Goal: Book appointment/travel/reservation

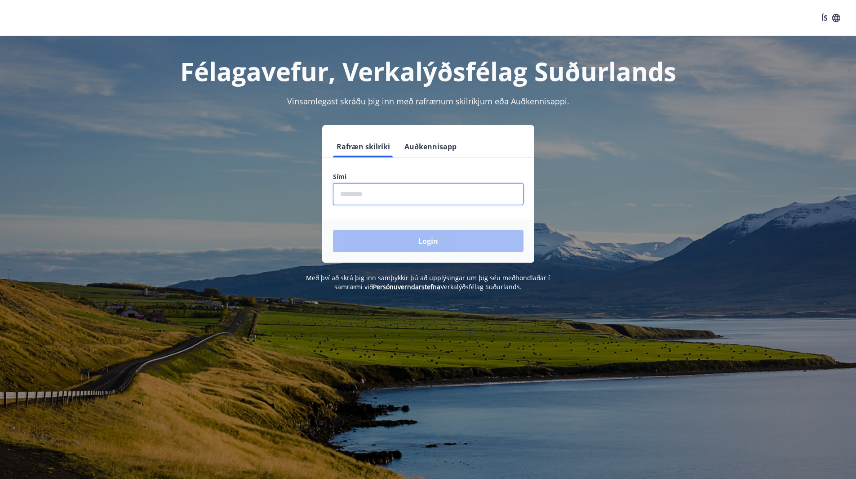
click at [370, 197] on input "phone" at bounding box center [428, 194] width 191 height 22
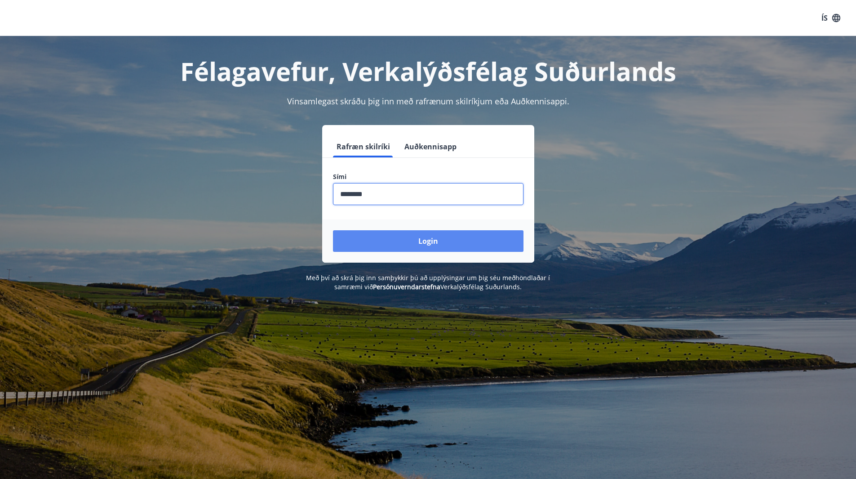
type input "********"
click at [391, 239] on button "Login" at bounding box center [428, 241] width 191 height 22
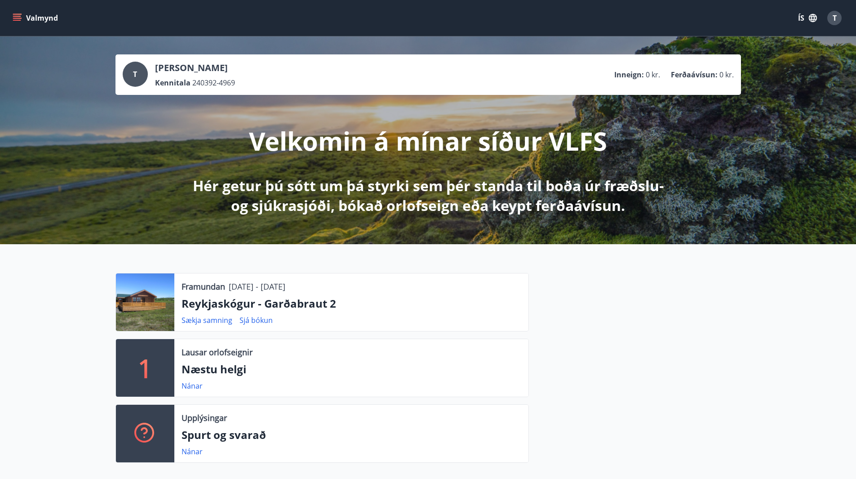
click at [17, 16] on icon "menu" at bounding box center [17, 16] width 8 height 1
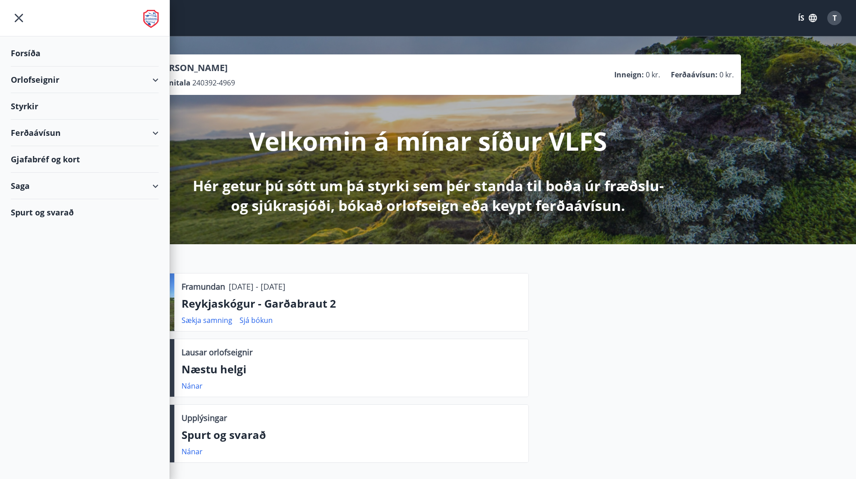
click at [810, 19] on icon "button" at bounding box center [813, 18] width 8 height 8
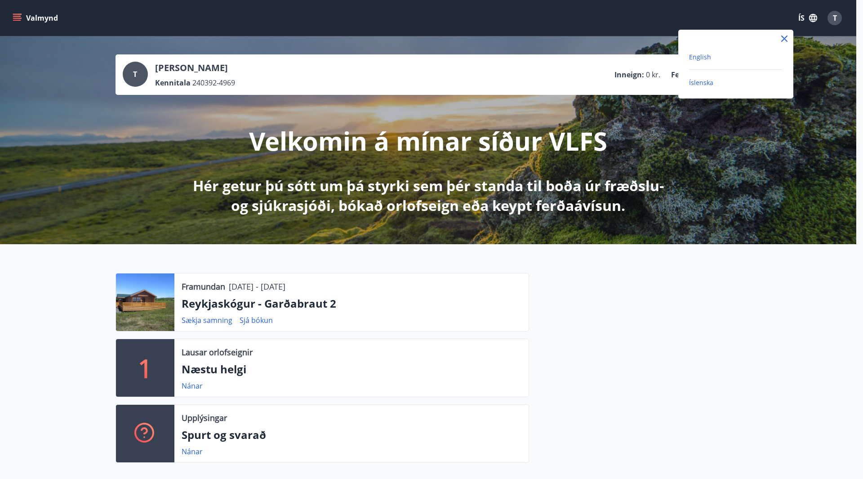
click at [707, 57] on span "English" at bounding box center [700, 57] width 22 height 9
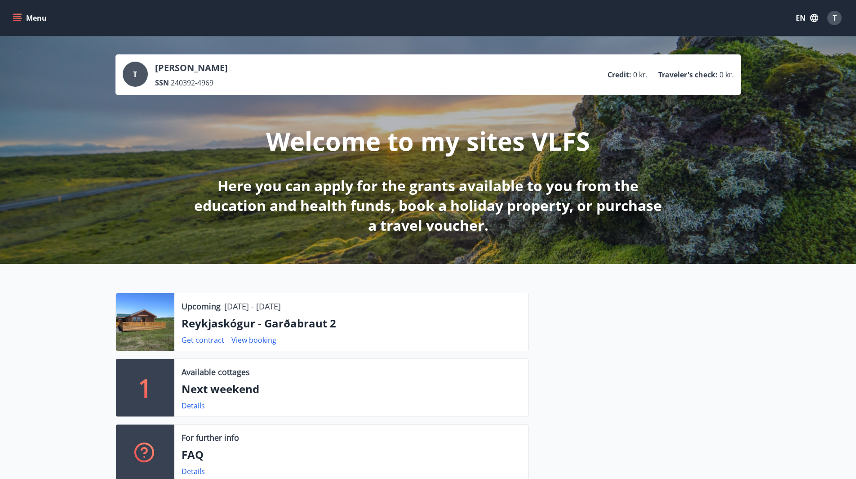
click at [11, 17] on button "Menu" at bounding box center [31, 18] width 40 height 16
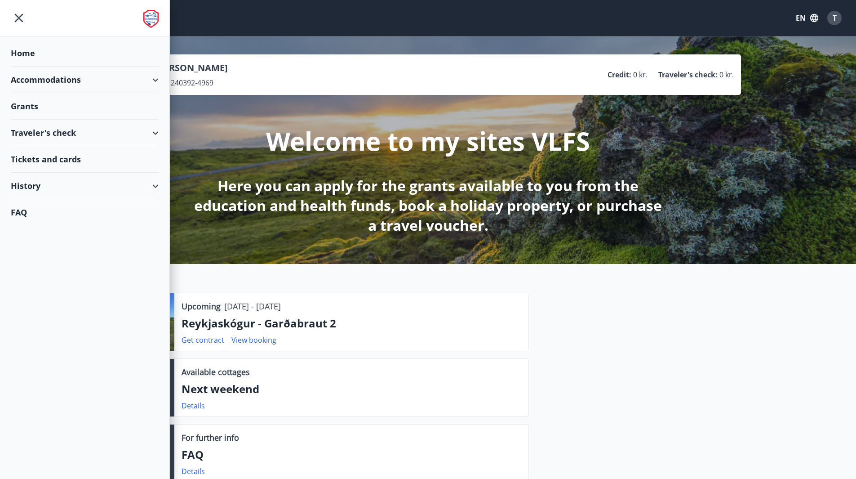
click at [125, 80] on div "Accommodations" at bounding box center [85, 80] width 148 height 27
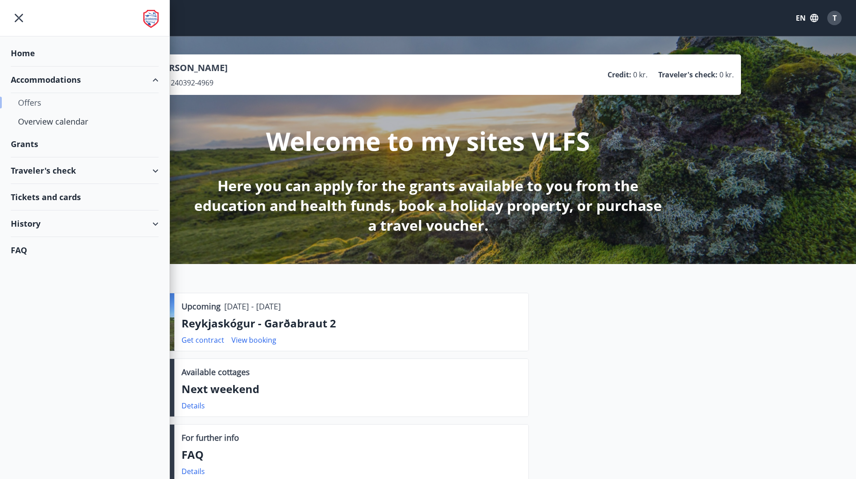
click at [36, 99] on div "Offers" at bounding box center [84, 102] width 133 height 19
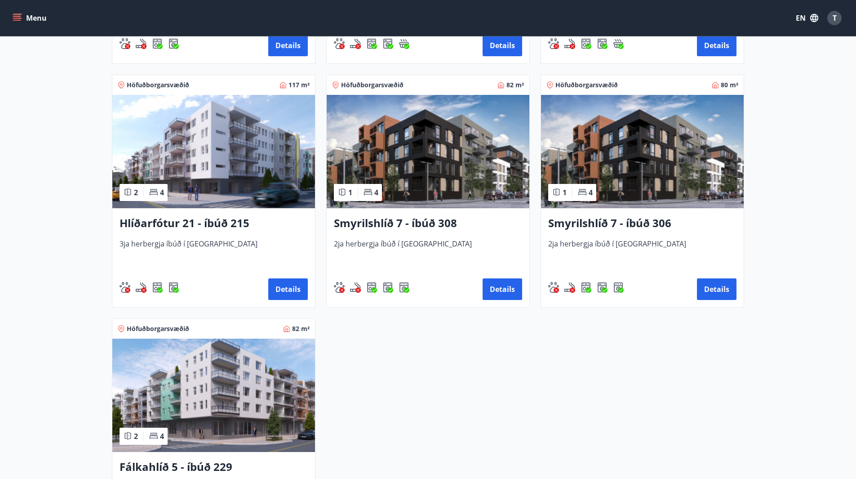
scroll to position [360, 0]
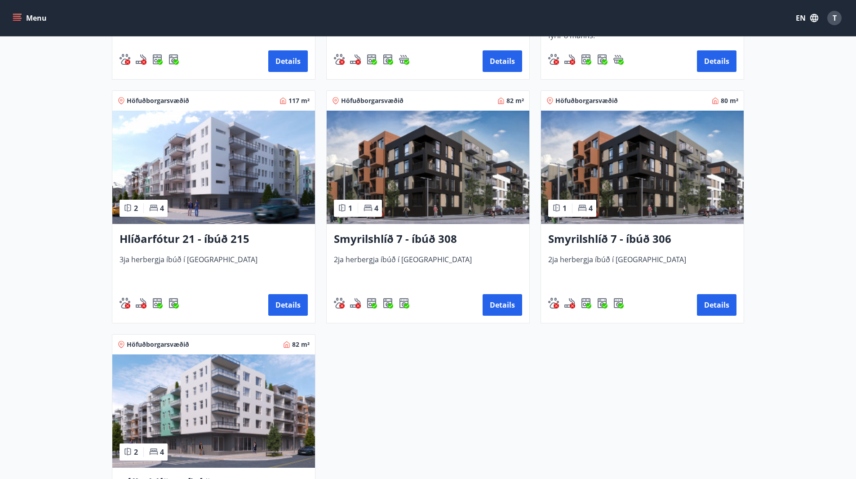
click at [684, 189] on img at bounding box center [642, 167] width 203 height 113
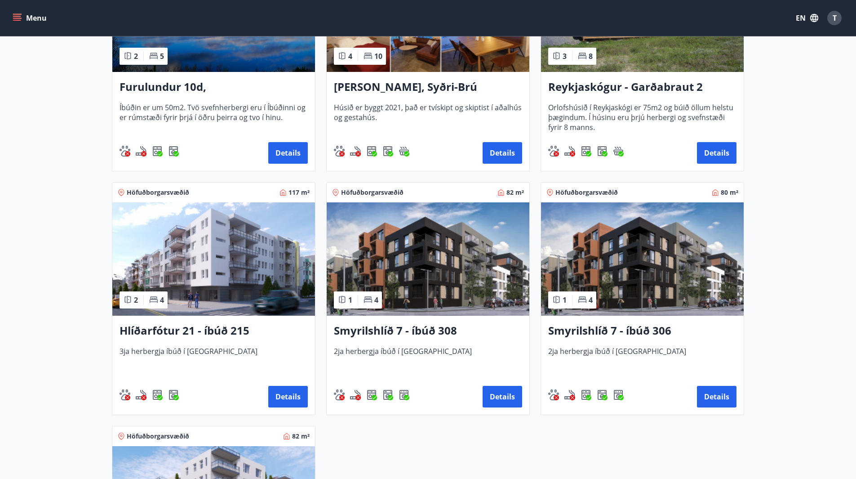
scroll to position [270, 0]
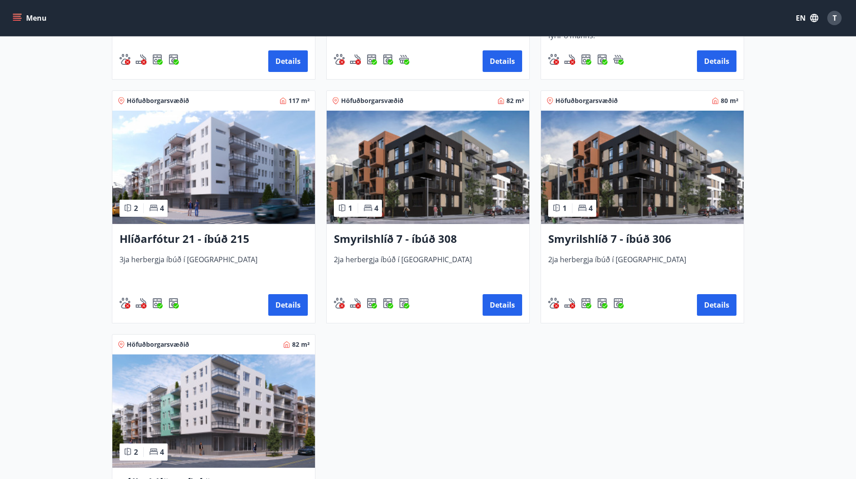
click at [653, 147] on img at bounding box center [642, 167] width 203 height 113
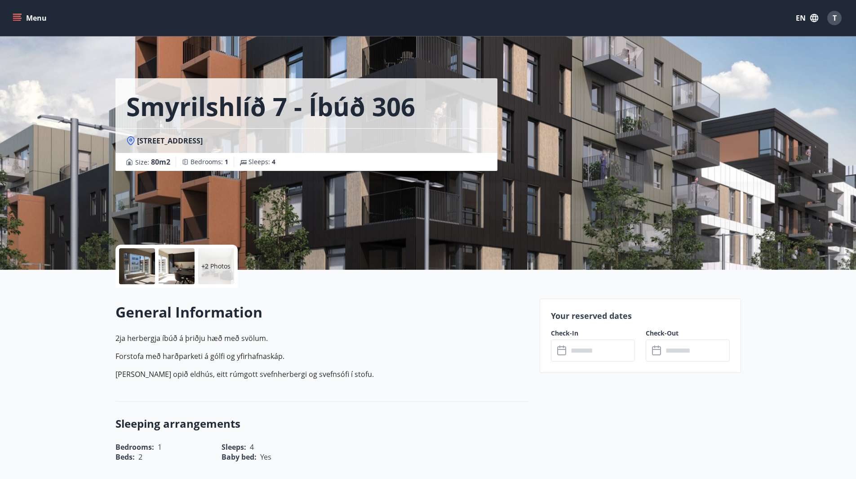
click at [134, 262] on div at bounding box center [137, 266] width 36 height 36
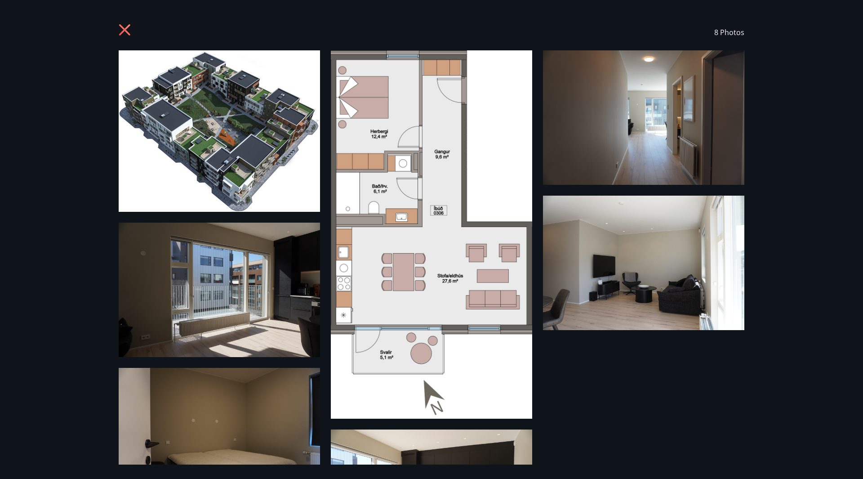
click at [128, 29] on icon at bounding box center [126, 31] width 14 height 14
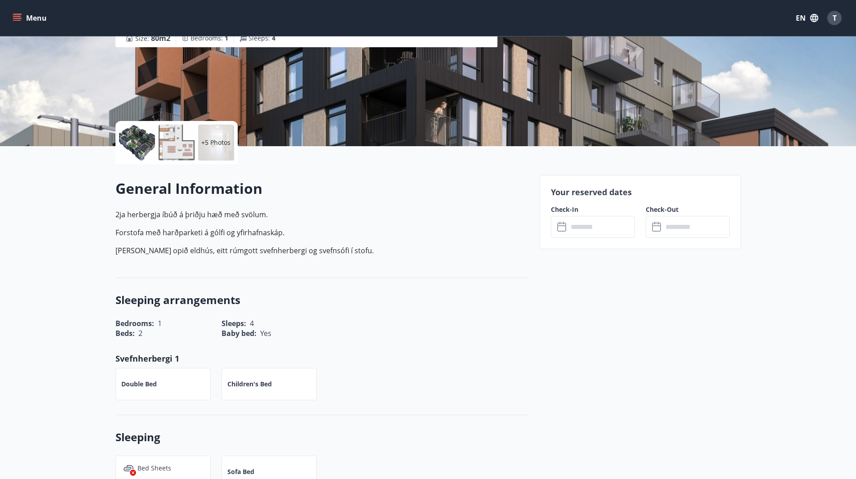
scroll to position [135, 0]
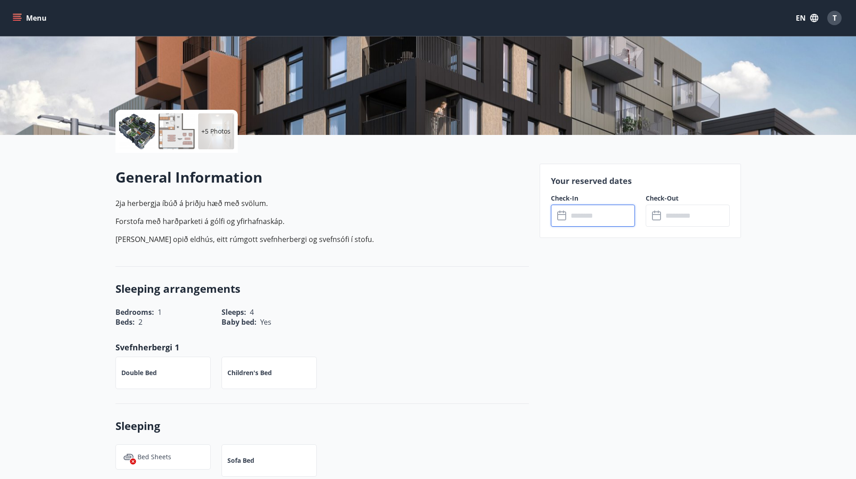
click at [578, 213] on input "text" at bounding box center [601, 215] width 67 height 22
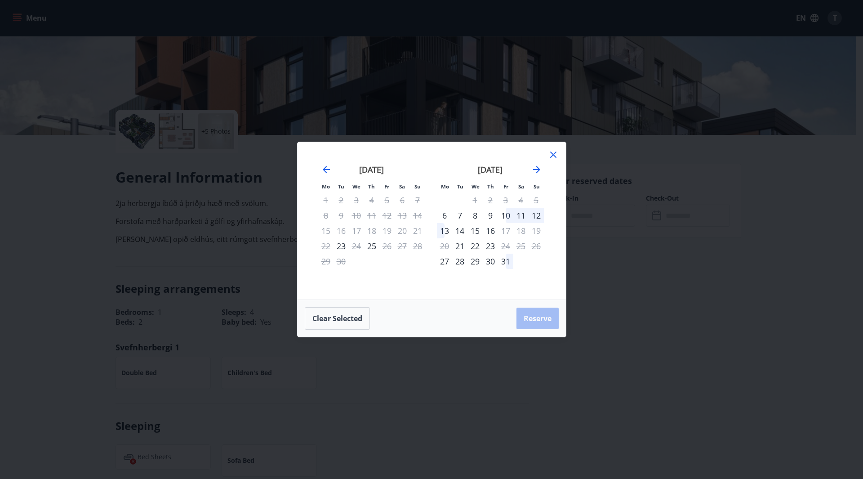
click at [551, 154] on icon at bounding box center [553, 154] width 11 height 11
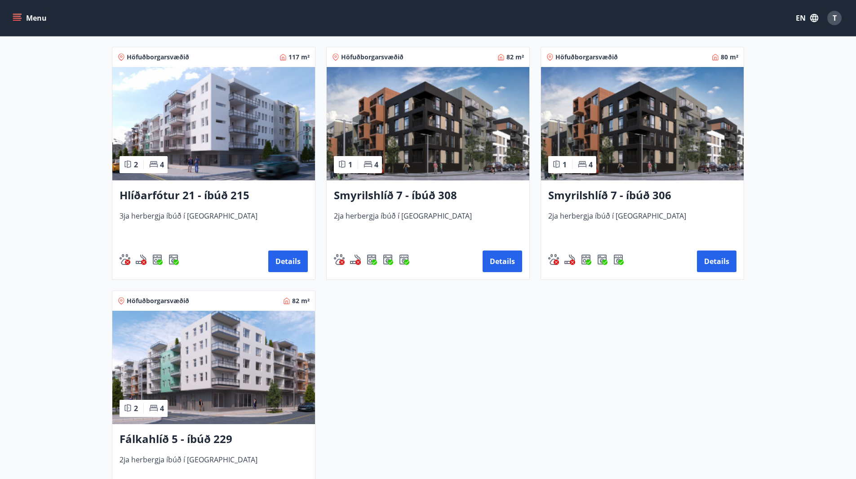
scroll to position [406, 0]
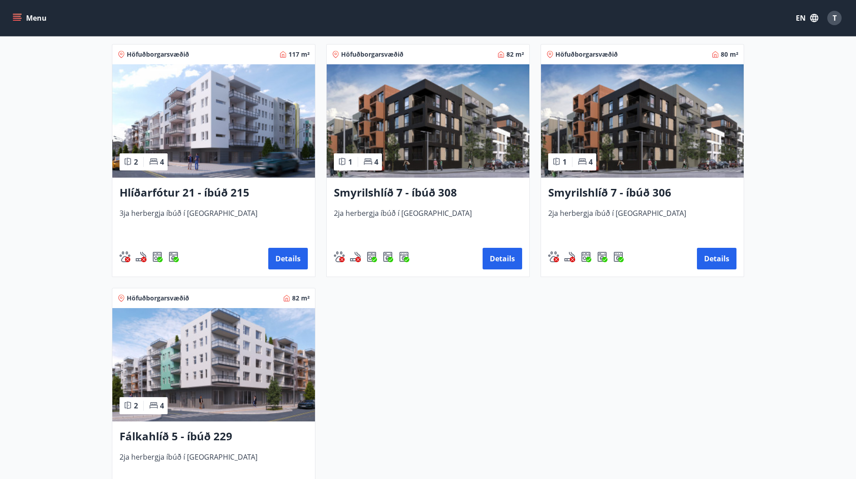
click at [433, 138] on img at bounding box center [428, 120] width 203 height 113
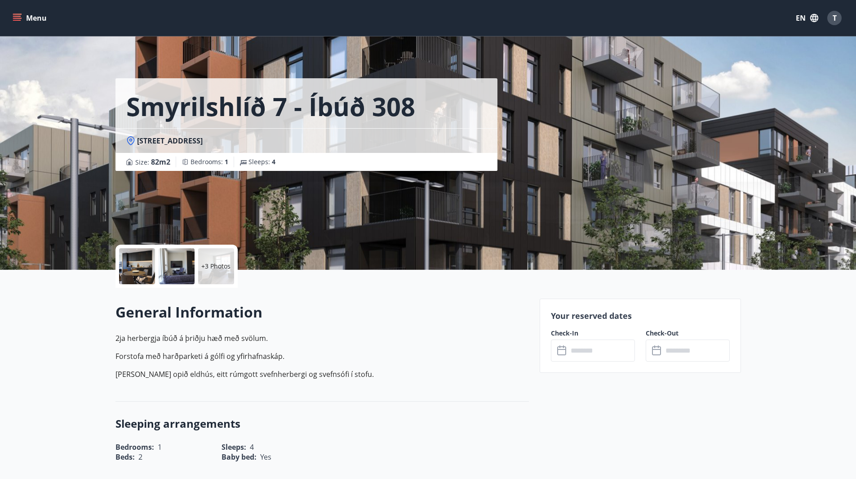
click at [592, 361] on div "Your reserved dates Check-In ​ ​ Check-Out ​ ​" at bounding box center [640, 335] width 201 height 74
click at [583, 346] on input "text" at bounding box center [601, 350] width 67 height 22
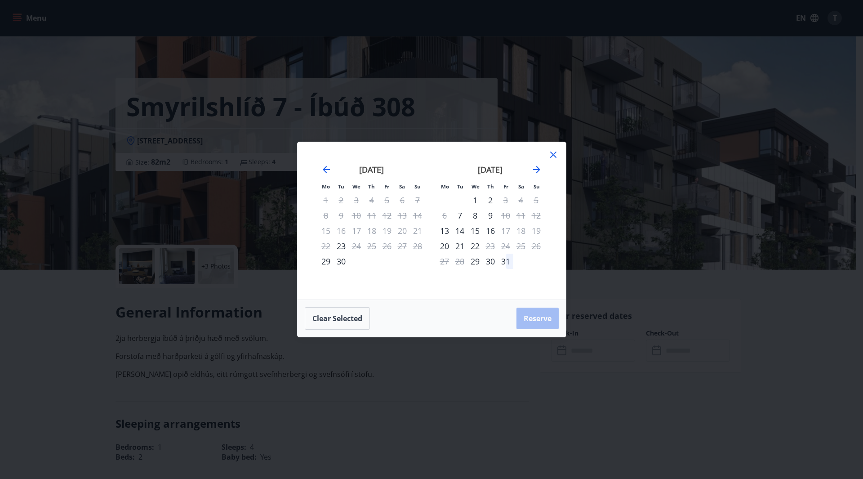
click at [416, 245] on div "28" at bounding box center [417, 245] width 15 height 15
click at [554, 154] on icon at bounding box center [553, 154] width 6 height 6
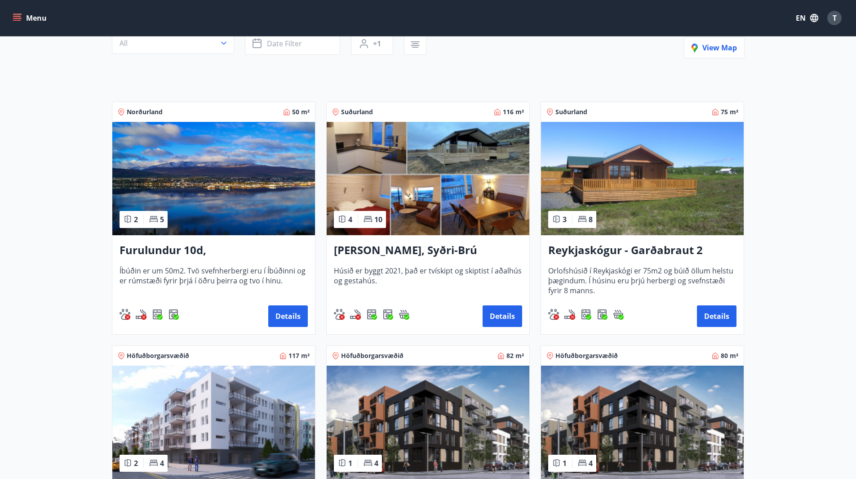
scroll to position [404, 0]
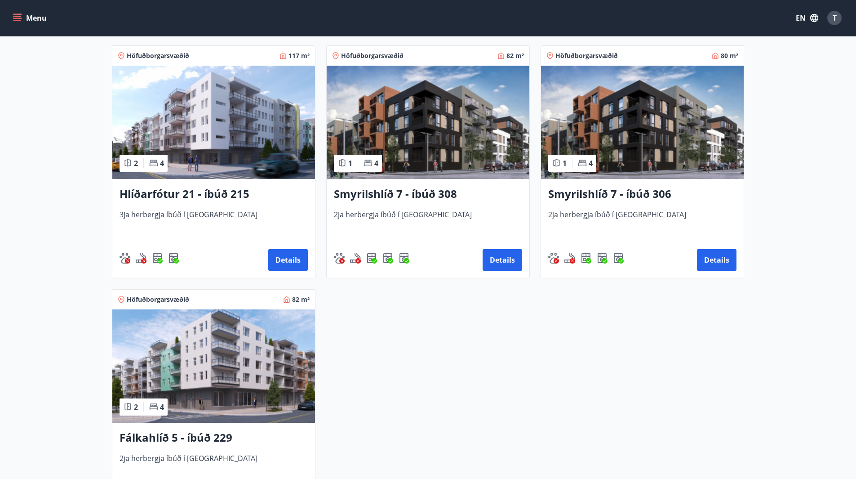
click at [222, 340] on img at bounding box center [213, 365] width 203 height 113
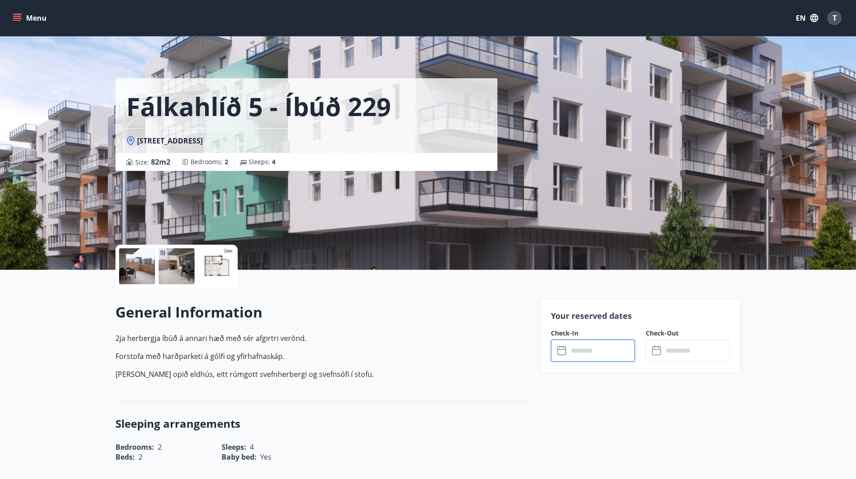
click at [577, 343] on input "text" at bounding box center [601, 350] width 67 height 22
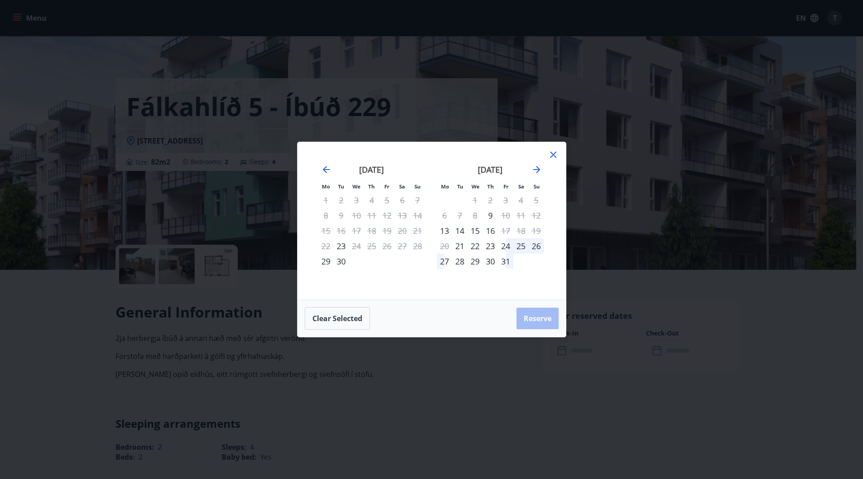
click at [417, 249] on div "28" at bounding box center [417, 245] width 15 height 15
click at [552, 158] on icon at bounding box center [553, 154] width 11 height 11
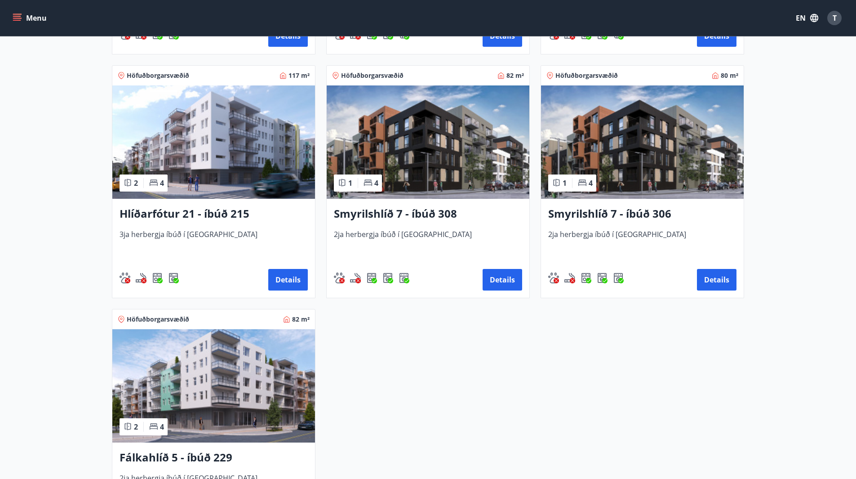
scroll to position [361, 0]
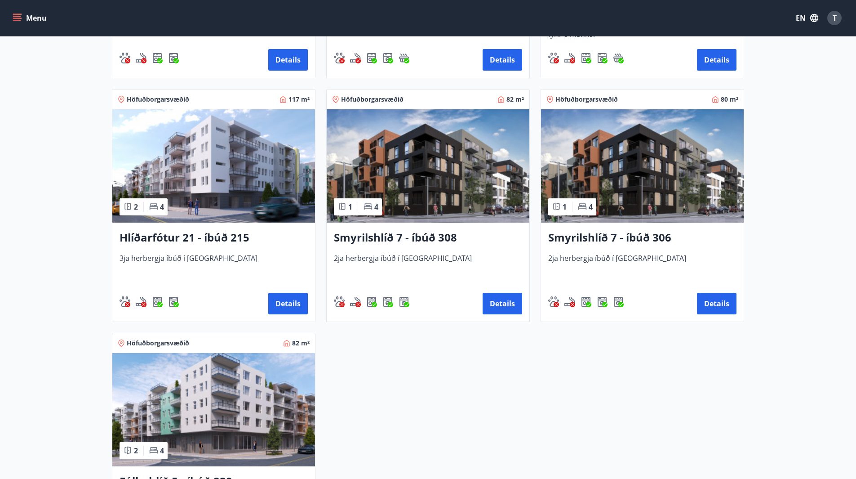
click at [254, 176] on img at bounding box center [213, 165] width 203 height 113
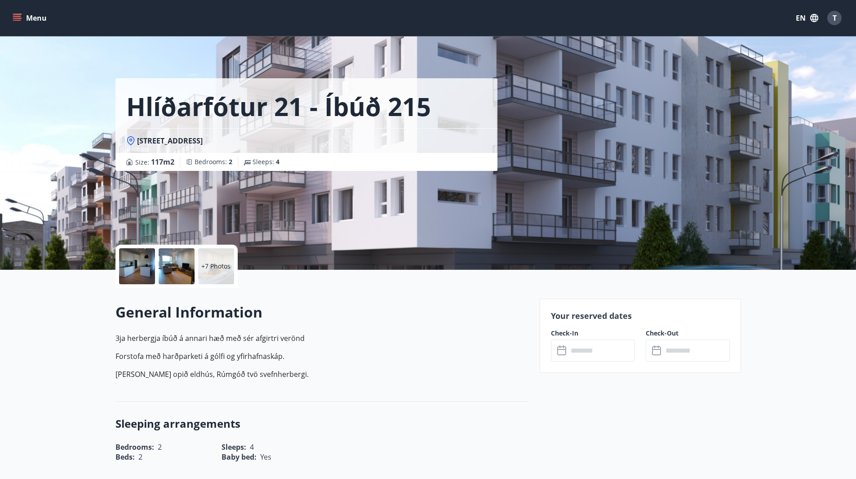
click at [582, 354] on input "text" at bounding box center [601, 350] width 67 height 22
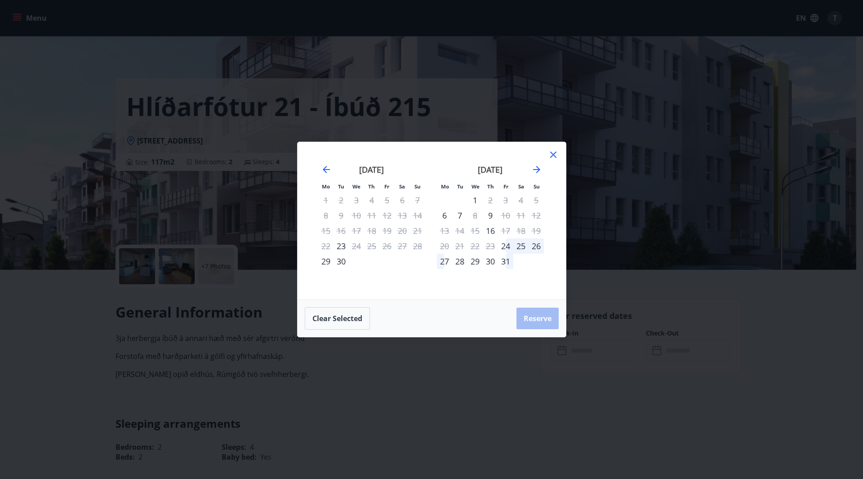
click at [553, 153] on icon at bounding box center [553, 154] width 11 height 11
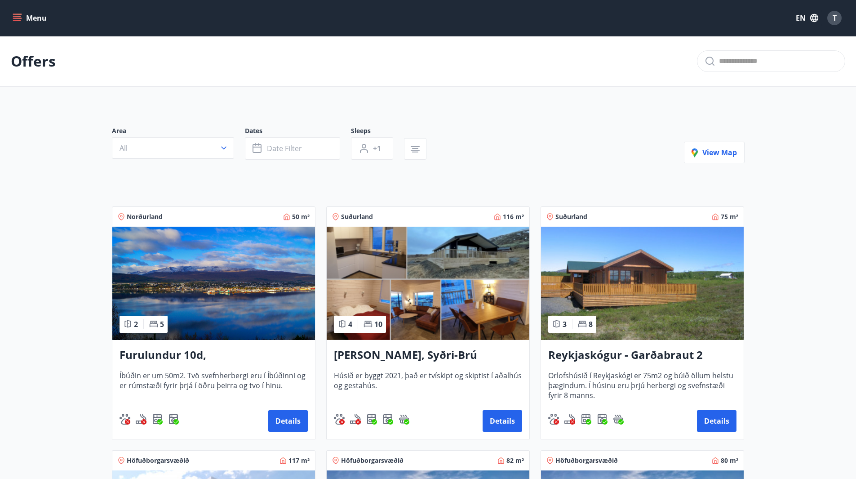
click at [20, 21] on icon "menu" at bounding box center [17, 17] width 9 height 9
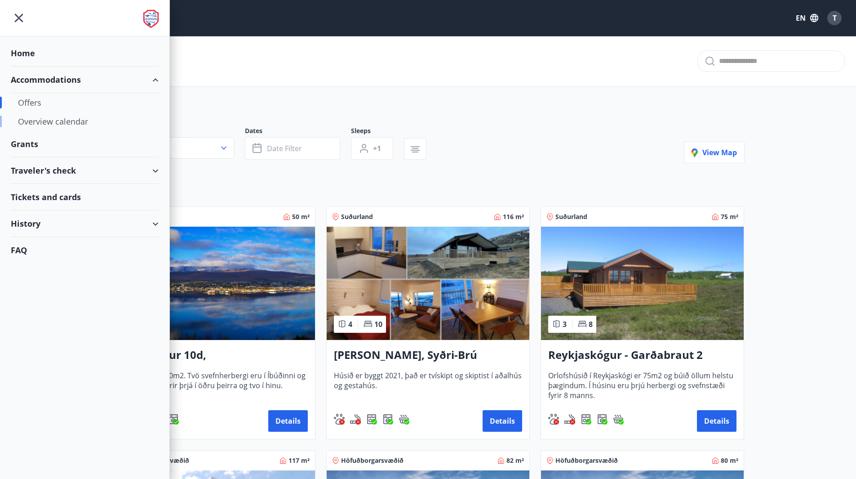
click at [38, 118] on div "Overview calendar" at bounding box center [84, 121] width 133 height 19
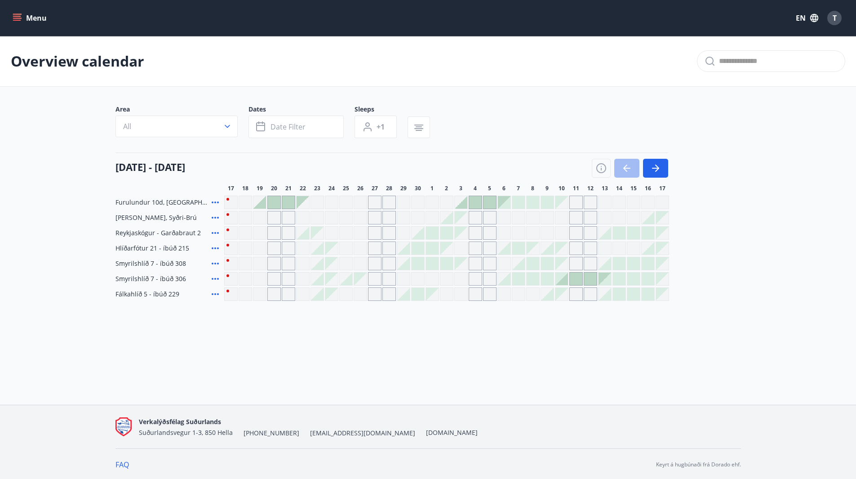
click at [391, 244] on div "Grey days are not available" at bounding box center [388, 247] width 13 height 13
click at [393, 258] on div "Grey days are not available" at bounding box center [388, 263] width 13 height 13
click at [383, 367] on div "Menu EN T Overview calendar Area All Dates Date filter Sleeps +1 [DATE] - [DATE…" at bounding box center [428, 202] width 856 height 404
click at [383, 261] on div "Grey days are not available" at bounding box center [388, 263] width 13 height 13
click at [376, 261] on div "Grey days are not available" at bounding box center [374, 263] width 13 height 13
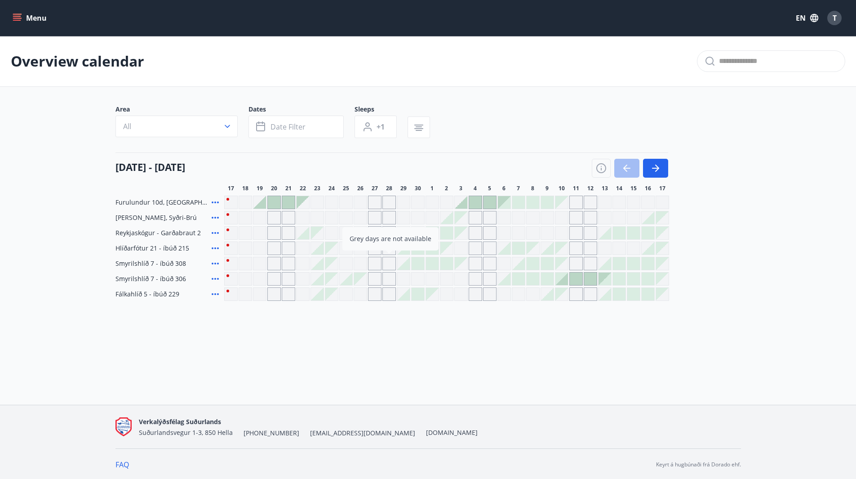
click at [369, 241] on div "Furulundur 10d, Akureyri Lyngbrekka, Syðri-Brú Reykjaskógur - Garðabraut 2 Hlíð…" at bounding box center [428, 247] width 626 height 105
click at [386, 298] on div "Grey days are not available" at bounding box center [388, 293] width 13 height 13
click at [375, 299] on div "Grey days are not available" at bounding box center [374, 293] width 13 height 13
click at [377, 284] on div "Furulundur 10d, [GEOGRAPHIC_DATA] Lyngbrekka, Syðri-Brú Reykjaskógur - Garðabra…" at bounding box center [428, 247] width 626 height 105
click at [390, 280] on div "Grey days are not available" at bounding box center [388, 278] width 13 height 13
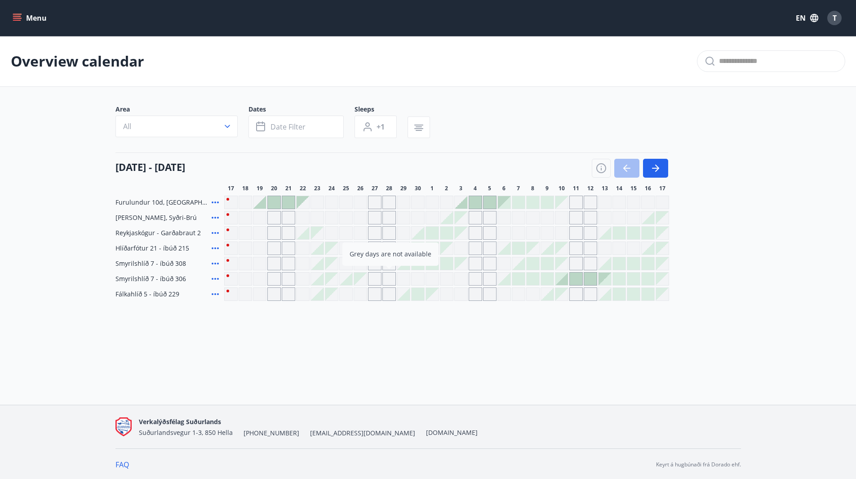
click at [372, 266] on div "Furulundur 10d, Akureyri Lyngbrekka, Syðri-Brú Reykjaskógur - Garðabraut 2 Hlíð…" at bounding box center [428, 247] width 626 height 105
click at [390, 264] on div "Grey days are not available" at bounding box center [388, 263] width 13 height 13
click at [375, 249] on div "Furulundur 10d, Akureyri Lyngbrekka, Syðri-Brú Reykjaskógur - Garðabraut 2 Hlíð…" at bounding box center [428, 247] width 626 height 105
click at [386, 248] on div "Grey days are not available" at bounding box center [388, 247] width 13 height 13
click at [369, 237] on div "Furulundur 10d, [GEOGRAPHIC_DATA] Lyngbrekka, Syðri-Brú Reykjaskógur - Garðabra…" at bounding box center [428, 247] width 626 height 105
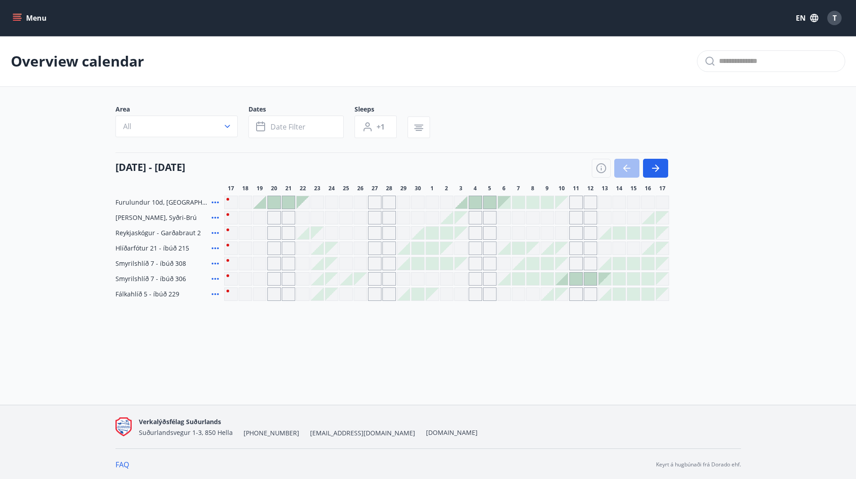
click at [383, 235] on div "Grey days are not available" at bounding box center [388, 232] width 13 height 13
click at [372, 222] on div "Furulundur 10d, [GEOGRAPHIC_DATA] Lyngbrekka, Syðri-Brú Reykjaskógur - Garðabra…" at bounding box center [428, 247] width 626 height 105
click at [394, 219] on div "Grey days are not available" at bounding box center [388, 217] width 13 height 13
click at [380, 198] on div "Furulundur 10d, Akureyri Lyngbrekka, Syðri-Brú Grey days are not available Reyk…" at bounding box center [428, 247] width 626 height 105
click at [381, 205] on div "Grey days are not available" at bounding box center [374, 201] width 13 height 13
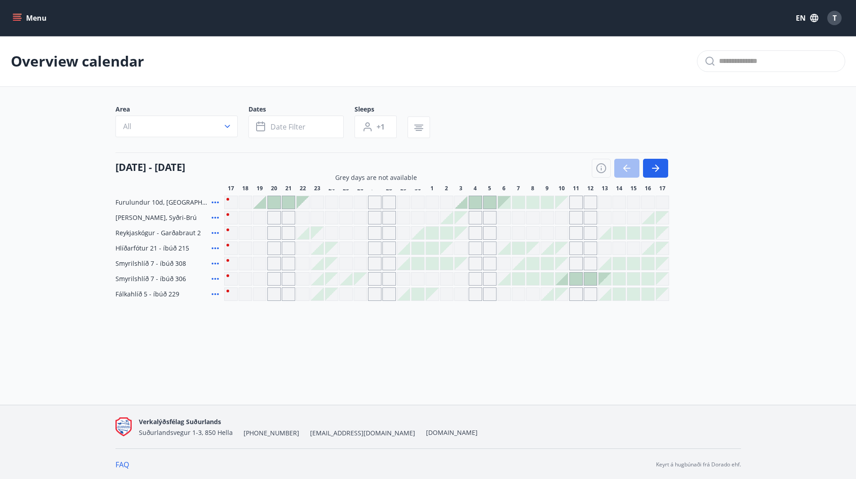
click at [457, 153] on div "[DATE] - [DATE]" at bounding box center [391, 164] width 553 height 25
click at [364, 280] on div "Grey days are not available" at bounding box center [360, 278] width 13 height 13
click at [400, 319] on div "Overview calendar Area All Dates Date filter Sleeps +1 [DATE] - [DATE] 18 19 20…" at bounding box center [428, 186] width 856 height 301
click at [16, 166] on main "Overview calendar Area All Dates Date filter Sleeps +1 [DATE] - [DATE] 18 19 20…" at bounding box center [428, 168] width 856 height 265
click at [707, 239] on div "Furulundur 10d, Akureyri Lyngbrekka, Syðri-Brú Reykjaskógur - Garðabraut 2 Hlíð…" at bounding box center [428, 247] width 626 height 105
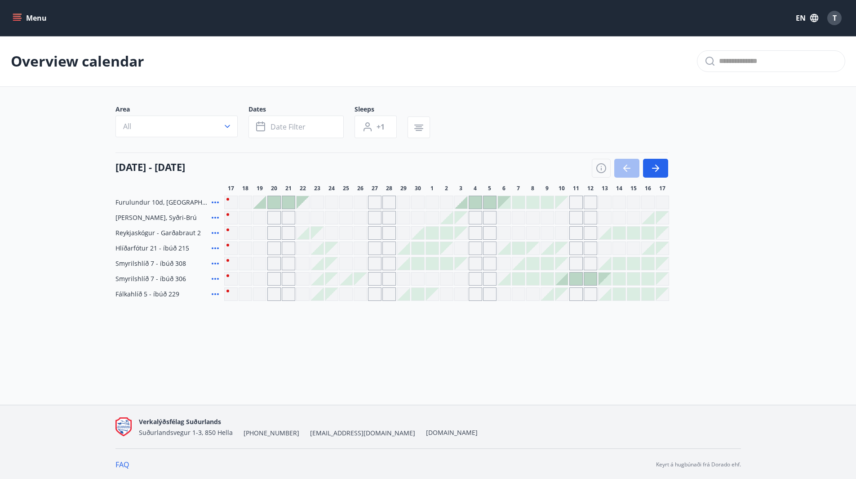
drag, startPoint x: 761, startPoint y: 253, endPoint x: 770, endPoint y: 212, distance: 42.0
click at [770, 212] on main "Overview calendar Area All Dates Date filter Sleeps +1 [DATE] - [DATE] 18 19 20…" at bounding box center [428, 168] width 856 height 265
click at [693, 325] on div "Overview calendar Area All Dates Date filter Sleeps +1 [DATE] - [DATE] 18 19 20…" at bounding box center [428, 186] width 856 height 301
click at [720, 192] on div "Area All Dates Date filter Sleeps +1 [DATE] - [DATE] 18 19 20 21 22 23 24 25 26…" at bounding box center [428, 203] width 626 height 196
click at [694, 165] on div "[DATE] - [DATE] 18 19 20 21 22 23 24 25 26 27 28 29 30 1 2 3 4 5 6 7 8 9 10 11 …" at bounding box center [428, 172] width 626 height 40
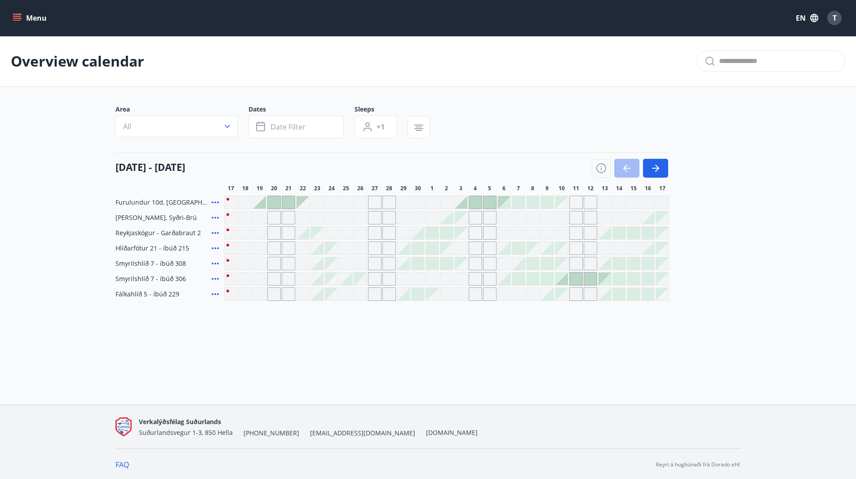
click at [753, 213] on main "Overview calendar Area All Dates Date filter Sleeps +1 [DATE] - [DATE] 18 19 20…" at bounding box center [428, 168] width 856 height 265
click at [515, 364] on div "Menu EN T Overview calendar Area All Dates Date filter Sleeps +1 [DATE] - [DATE…" at bounding box center [428, 202] width 856 height 404
drag, startPoint x: 27, startPoint y: 313, endPoint x: 25, endPoint y: 331, distance: 18.6
click at [25, 331] on div "Overview calendar Area All Dates Date filter Sleeps +1 [DATE] - [DATE] 18 19 20…" at bounding box center [428, 186] width 856 height 301
drag, startPoint x: 822, startPoint y: 107, endPoint x: 844, endPoint y: 93, distance: 26.2
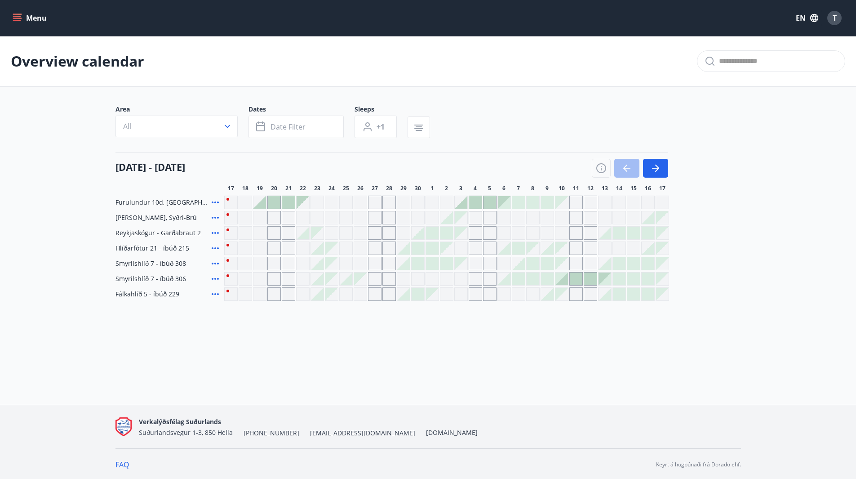
drag, startPoint x: 844, startPoint y: 93, endPoint x: 5, endPoint y: 94, distance: 839.0
drag, startPoint x: 5, startPoint y: 94, endPoint x: 730, endPoint y: 355, distance: 770.4
click at [731, 355] on div "Menu EN T Overview calendar Area All Dates Date filter Sleeps +1 [DATE] - [DATE…" at bounding box center [428, 202] width 856 height 404
click at [806, 272] on main "Overview calendar Area All Dates Date filter Sleeps +1 [DATE] - [DATE] 18 19 20…" at bounding box center [428, 168] width 856 height 265
drag, startPoint x: 847, startPoint y: 92, endPoint x: 757, endPoint y: 324, distance: 248.7
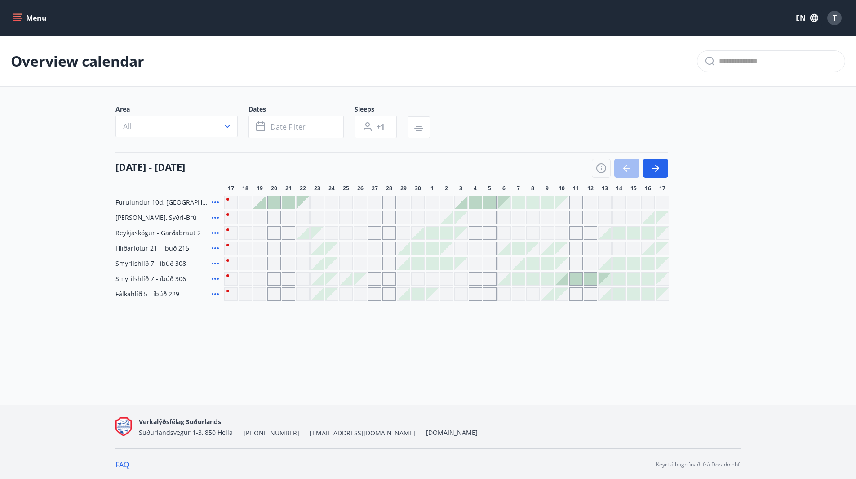
click at [757, 324] on div "Overview calendar Area All Dates Date filter Sleeps +1 [DATE] - [DATE] 18 19 20…" at bounding box center [428, 186] width 856 height 301
click at [18, 227] on main "Overview calendar Area All Dates Date filter Sleeps +1 [DATE] - [DATE] 18 19 20…" at bounding box center [428, 168] width 856 height 265
